Goal: Transaction & Acquisition: Purchase product/service

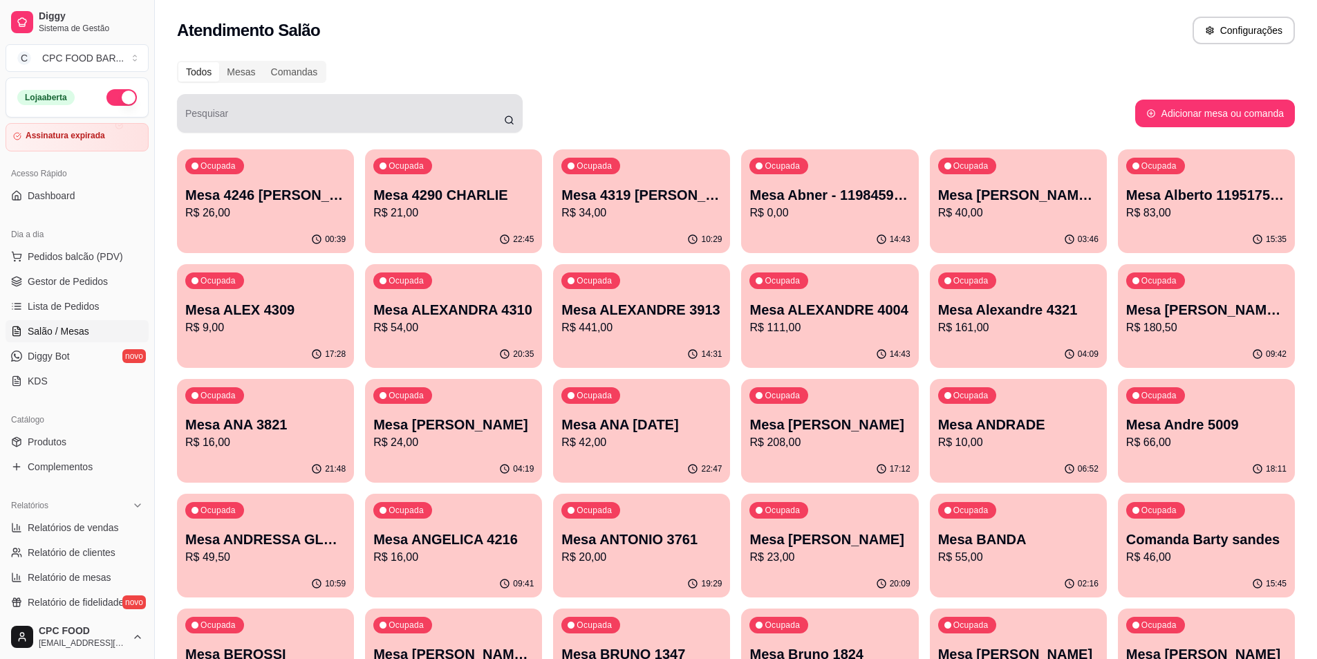
click at [288, 107] on div at bounding box center [349, 114] width 329 height 28
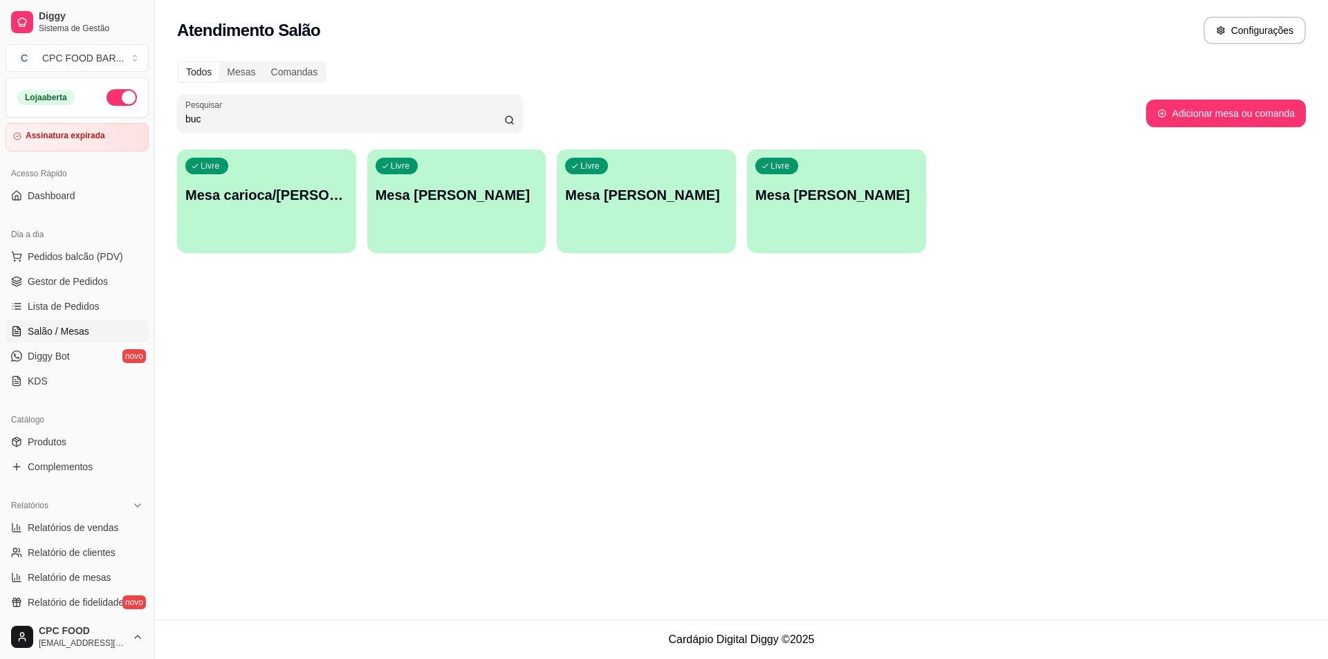
type input "buc"
click at [487, 206] on div "Livre Mesa [PERSON_NAME]" at bounding box center [457, 193] width 174 height 84
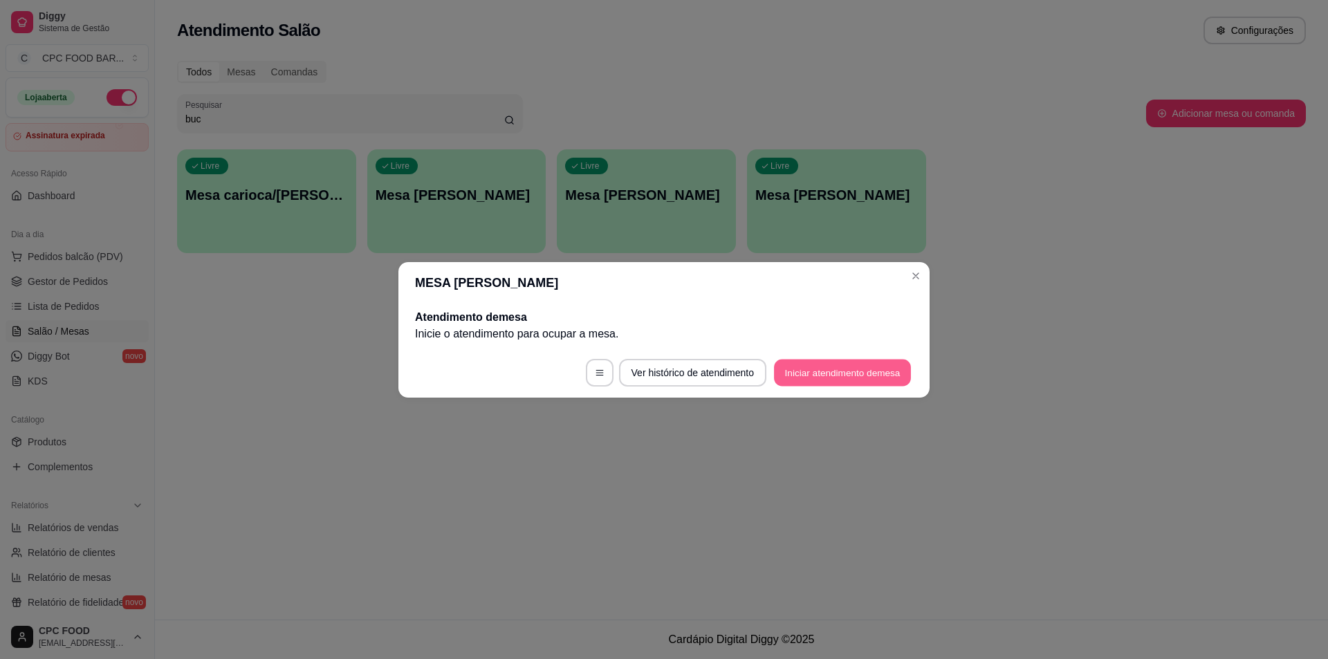
click at [828, 378] on button "Iniciar atendimento de mesa" at bounding box center [842, 372] width 137 height 27
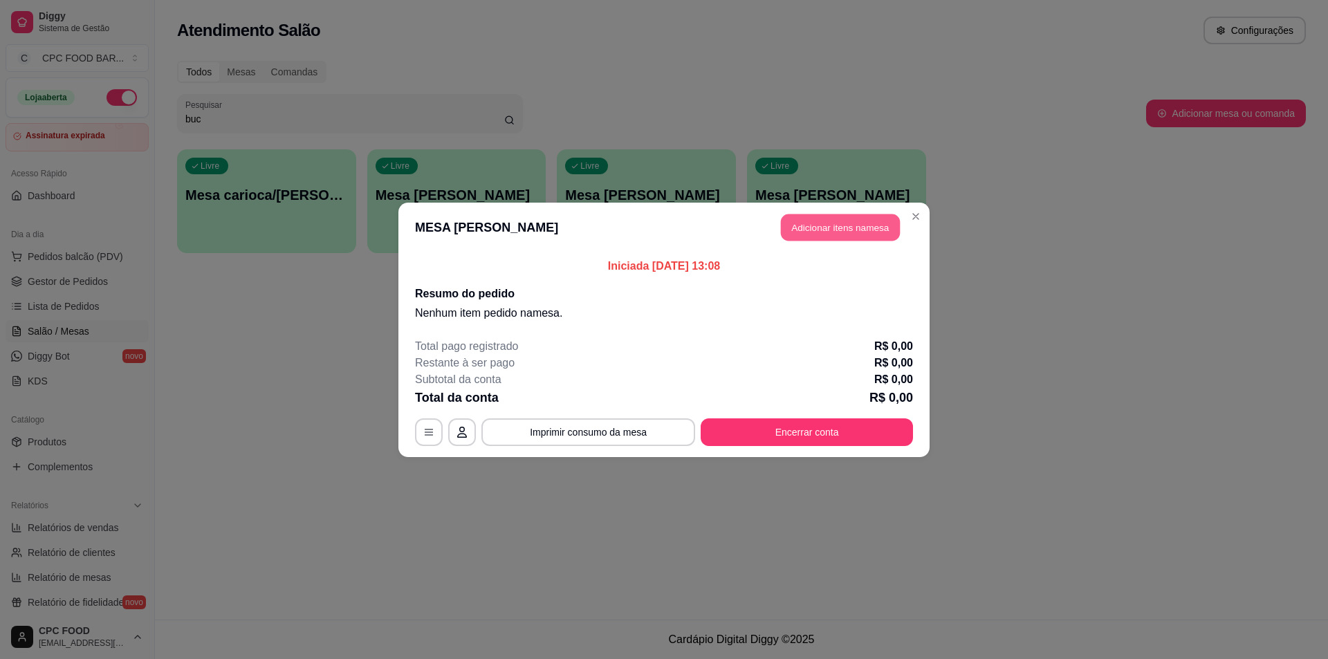
click at [813, 217] on button "Adicionar itens na mesa" at bounding box center [840, 227] width 119 height 27
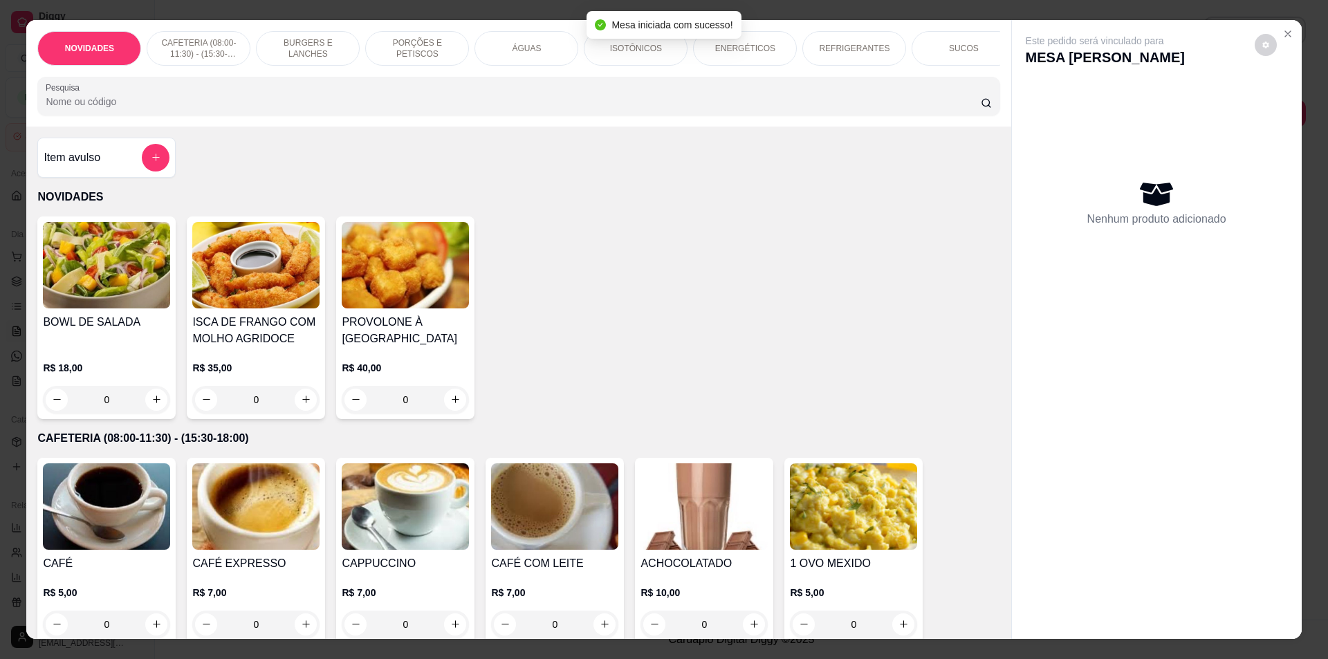
click at [525, 49] on p "ÁGUAS" at bounding box center [526, 48] width 29 height 11
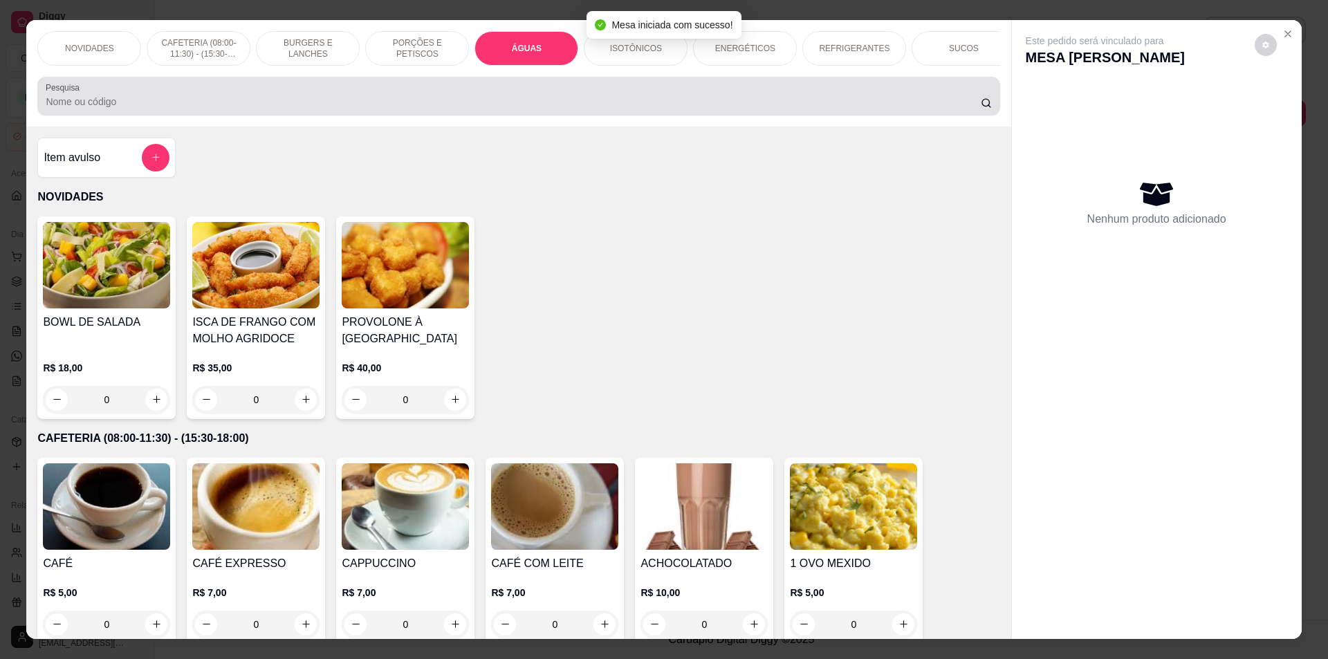
scroll to position [24, 0]
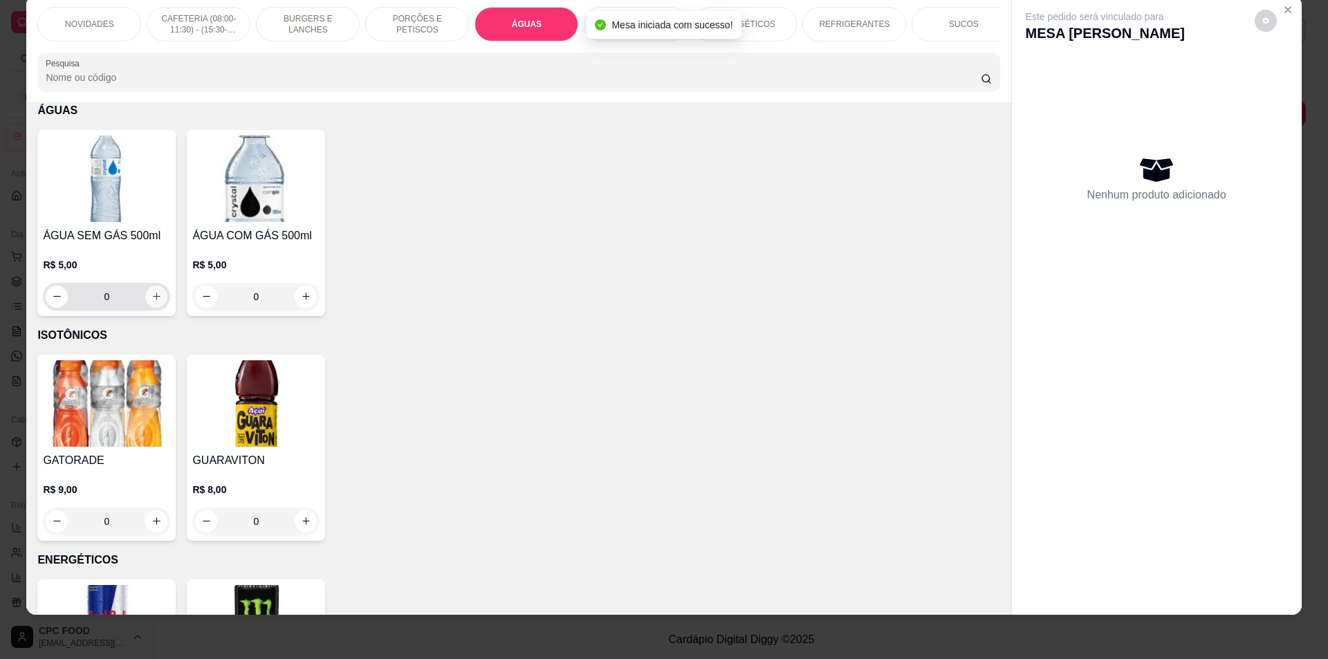
click at [152, 301] on icon "increase-product-quantity" at bounding box center [156, 296] width 10 height 10
type input "1"
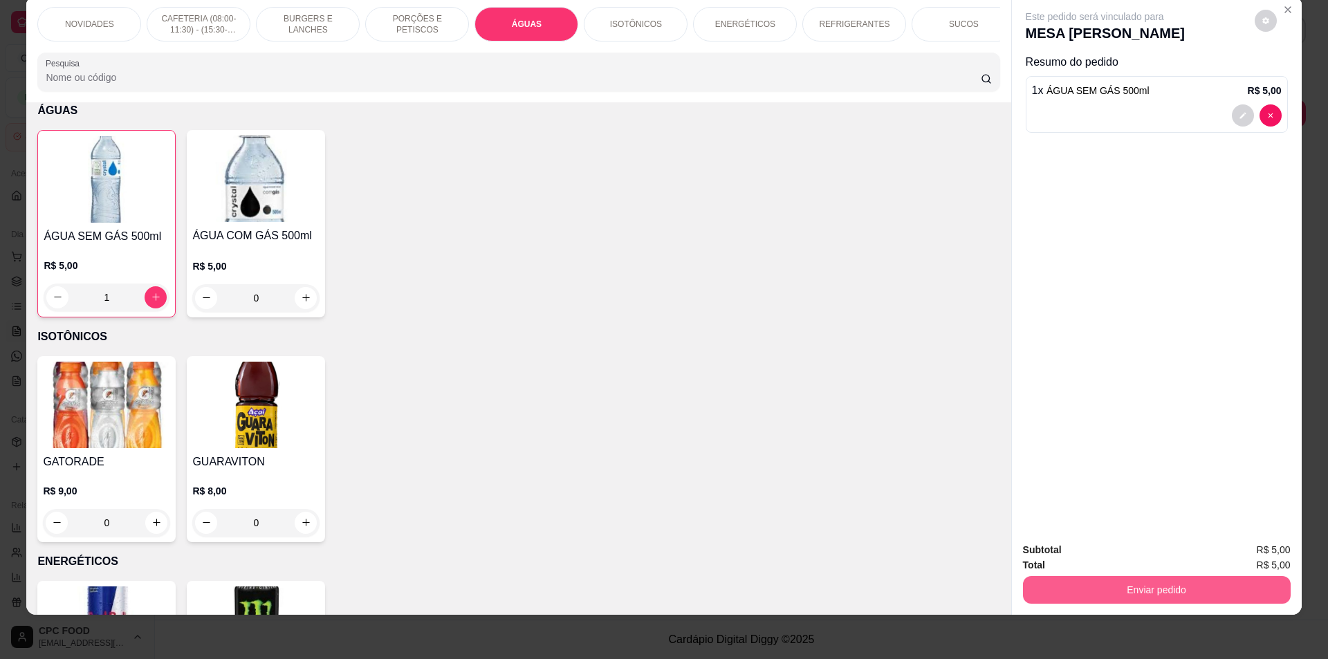
click at [1142, 592] on button "Enviar pedido" at bounding box center [1157, 590] width 268 height 28
click at [1115, 554] on button "Não registrar e enviar pedido" at bounding box center [1111, 556] width 140 height 26
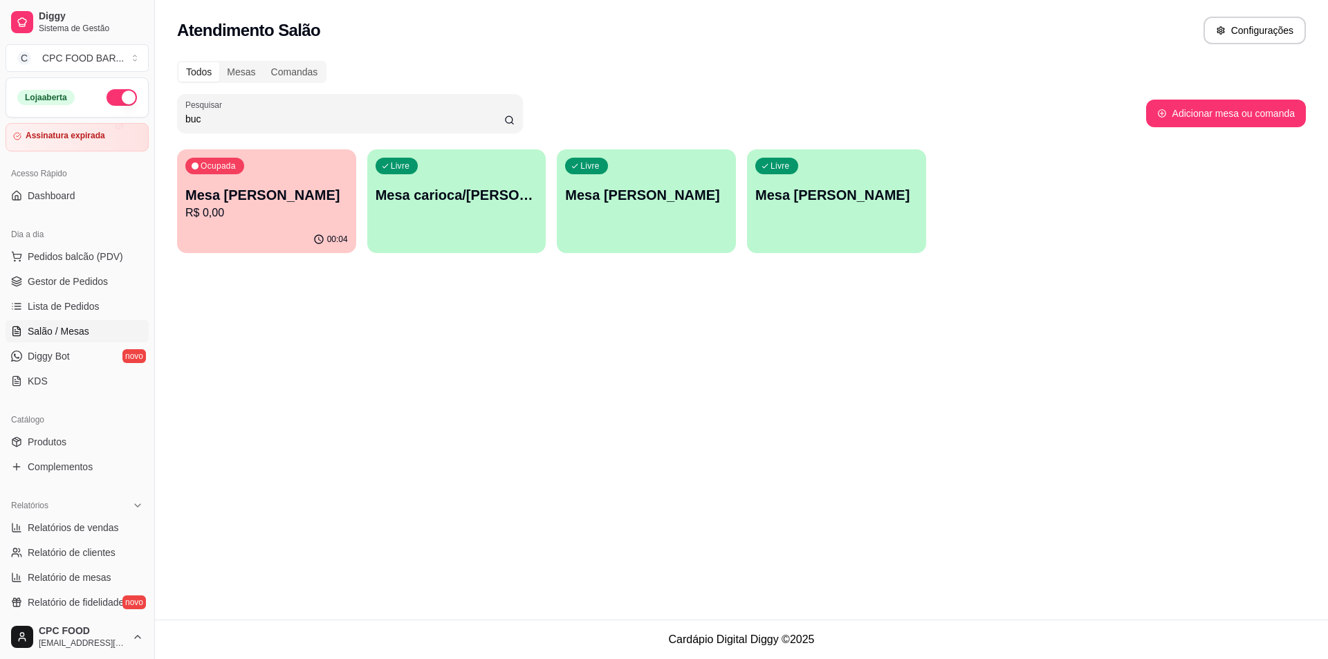
drag, startPoint x: 230, startPoint y: 112, endPoint x: 110, endPoint y: 107, distance: 120.4
click at [110, 107] on div "Diggy Sistema de Gestão C CPC FOOD BAR ... Loja aberta Assinatura expirada Aces…" at bounding box center [664, 329] width 1328 height 659
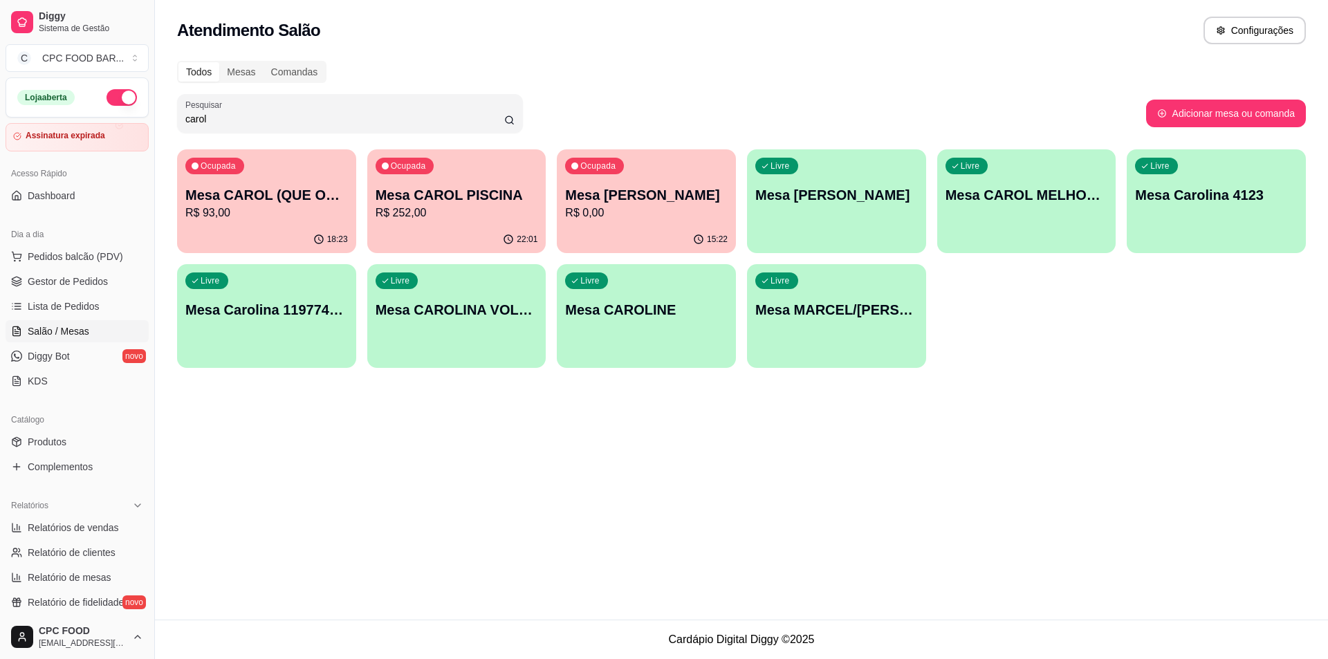
type input "carol"
click at [502, 198] on p "Mesa CAROL PISCINA" at bounding box center [456, 194] width 162 height 19
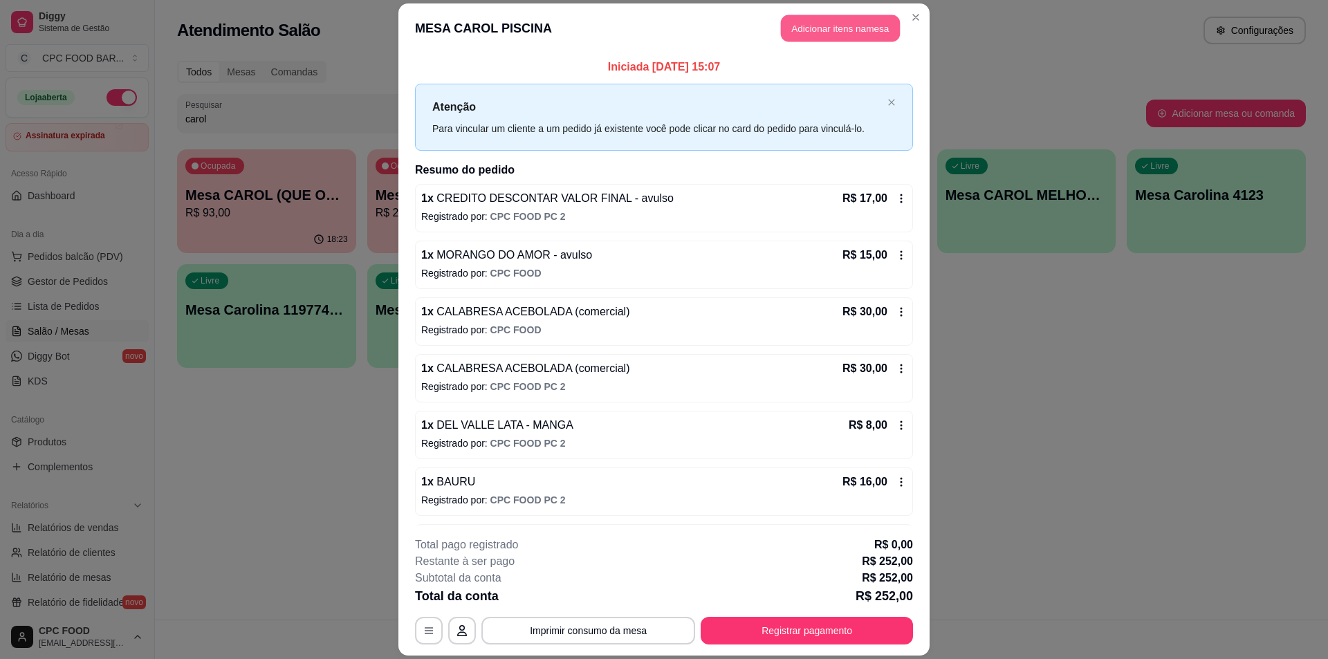
click at [836, 21] on button "Adicionar itens na mesa" at bounding box center [840, 28] width 119 height 27
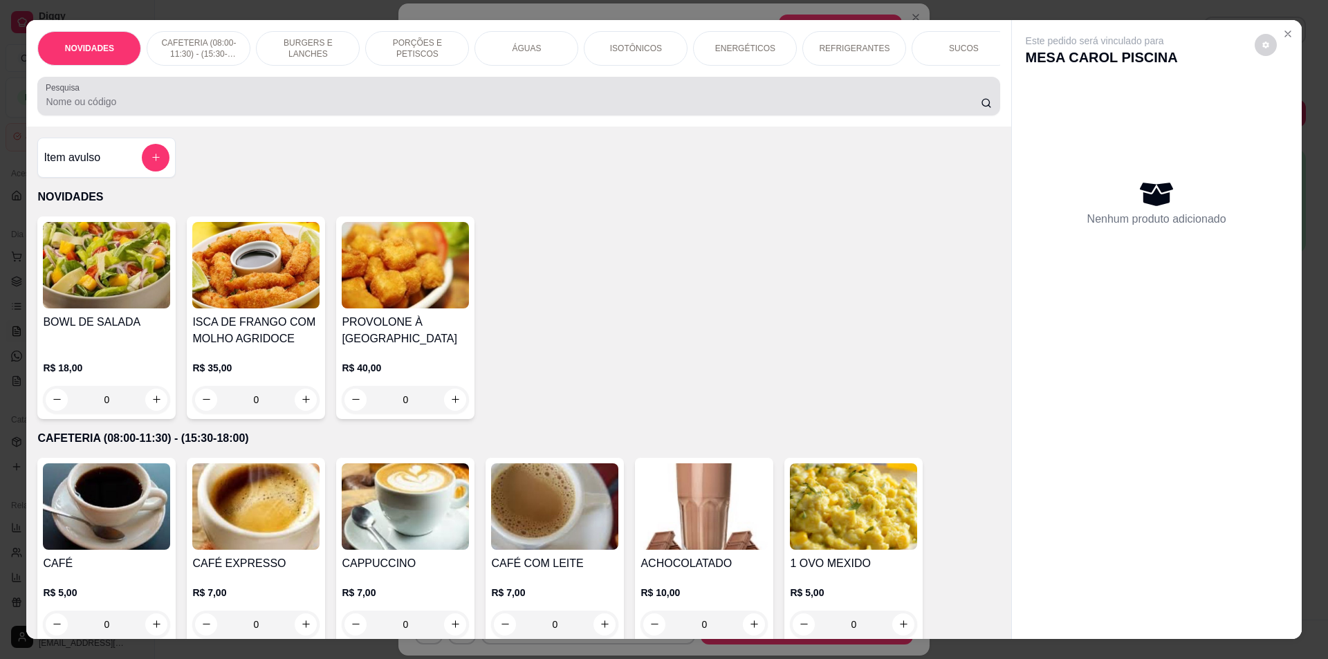
click at [353, 109] on input "Pesquisa" at bounding box center [513, 102] width 934 height 14
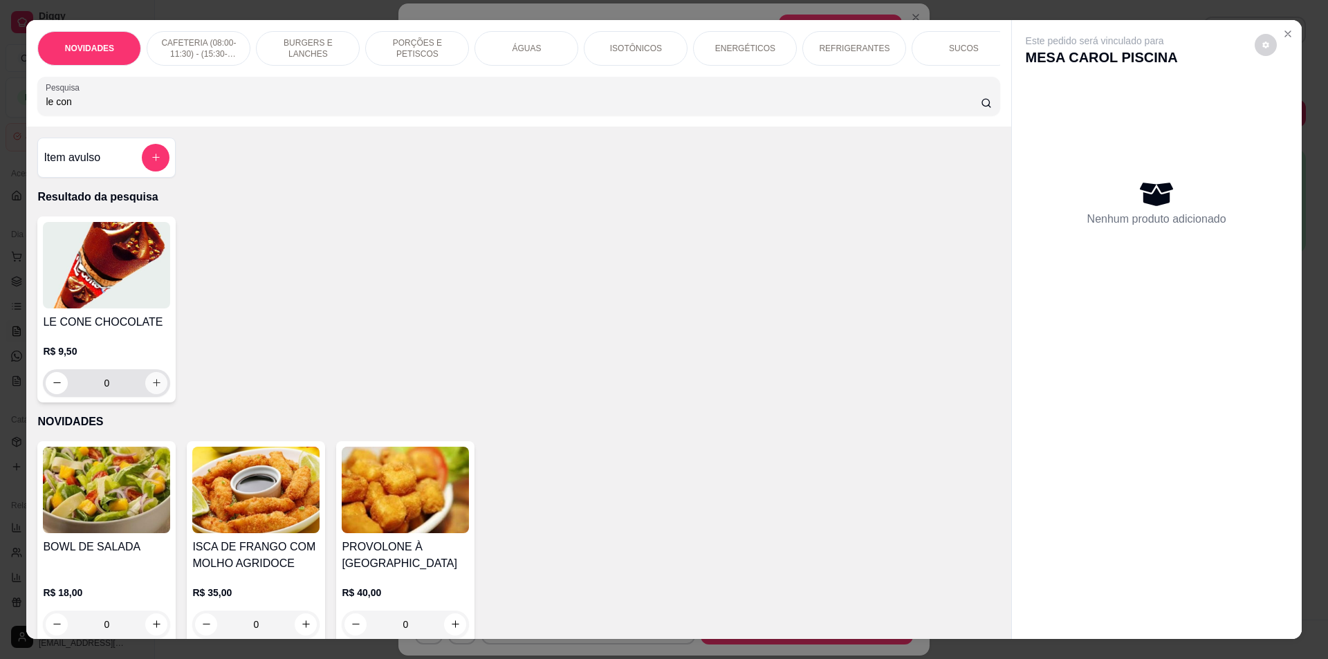
type input "le con"
click at [151, 388] on icon "increase-product-quantity" at bounding box center [156, 383] width 10 height 10
type input "1"
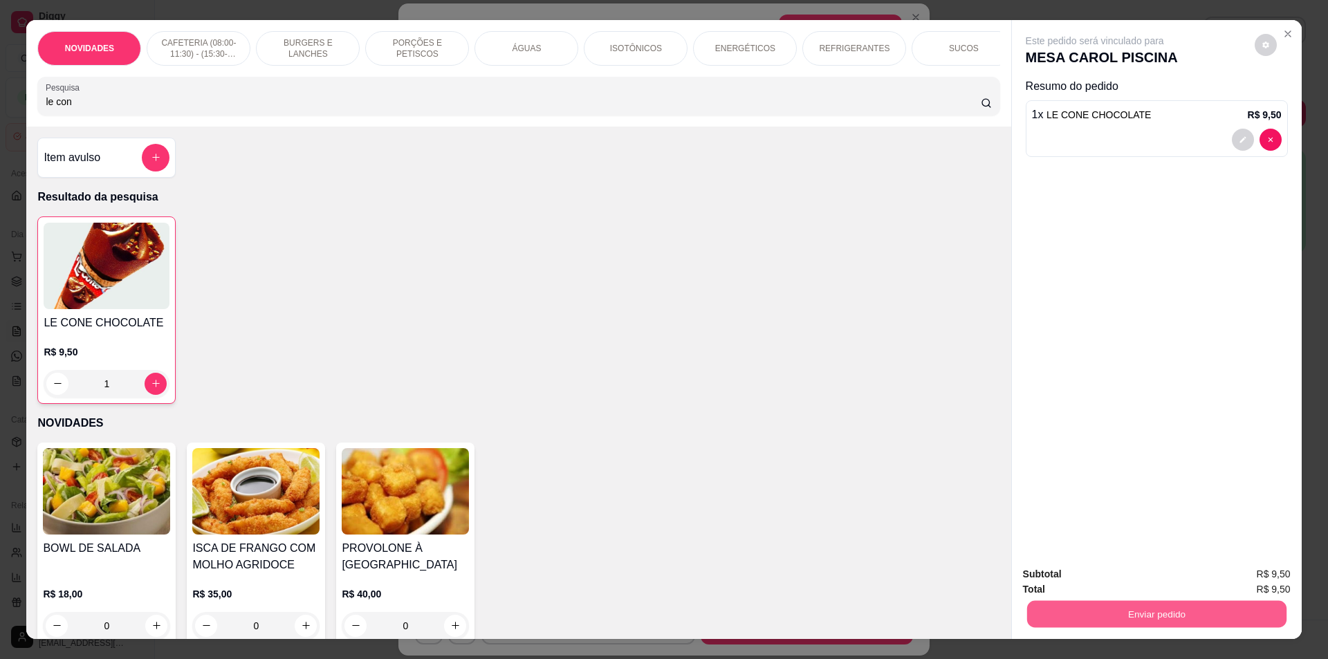
click at [1130, 604] on button "Enviar pedido" at bounding box center [1155, 614] width 259 height 27
click at [1126, 576] on button "Não registrar e enviar pedido" at bounding box center [1111, 580] width 144 height 26
